Goal: Transaction & Acquisition: Purchase product/service

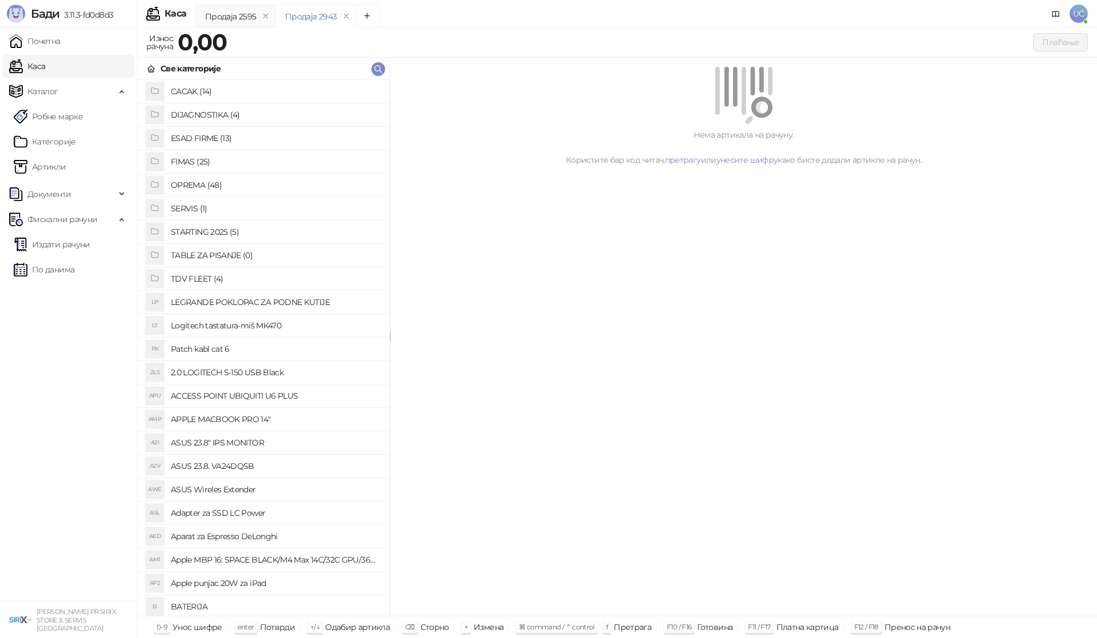
click at [199, 184] on h4 "OPREMA (48)" at bounding box center [276, 185] width 210 height 18
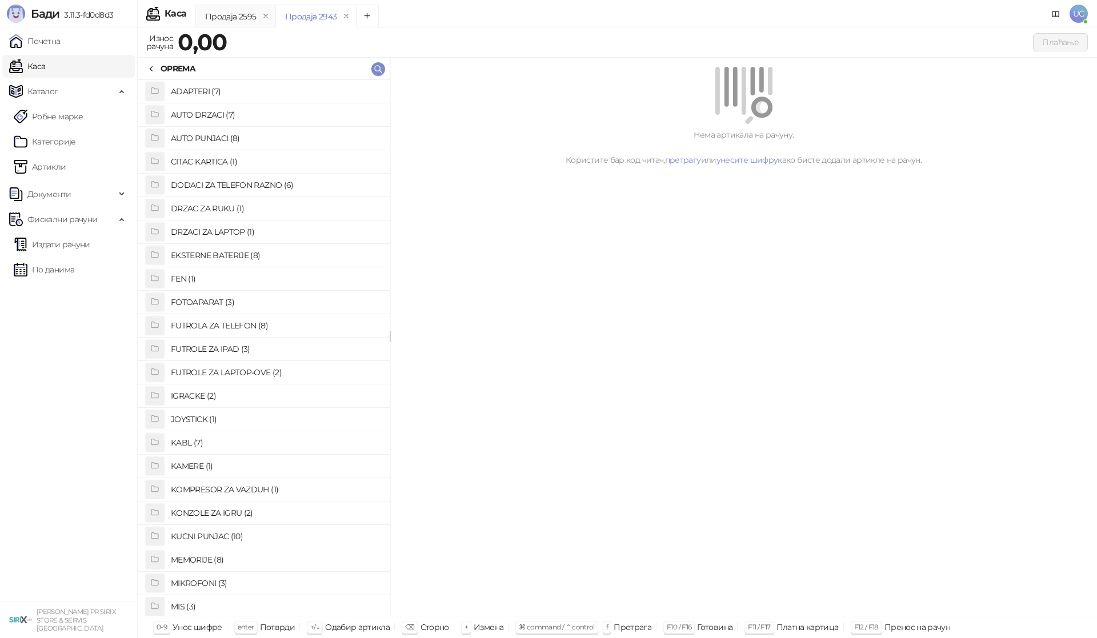
click at [179, 440] on h4 "KABL (7)" at bounding box center [276, 443] width 210 height 18
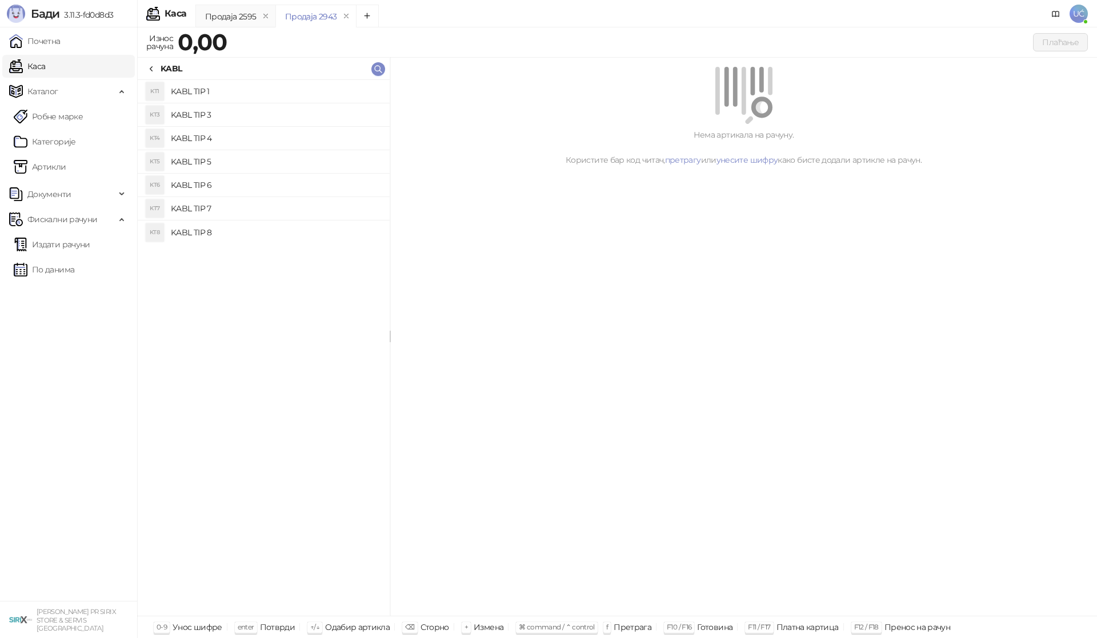
click at [222, 119] on h4 "KABL TIP 3" at bounding box center [276, 115] width 210 height 18
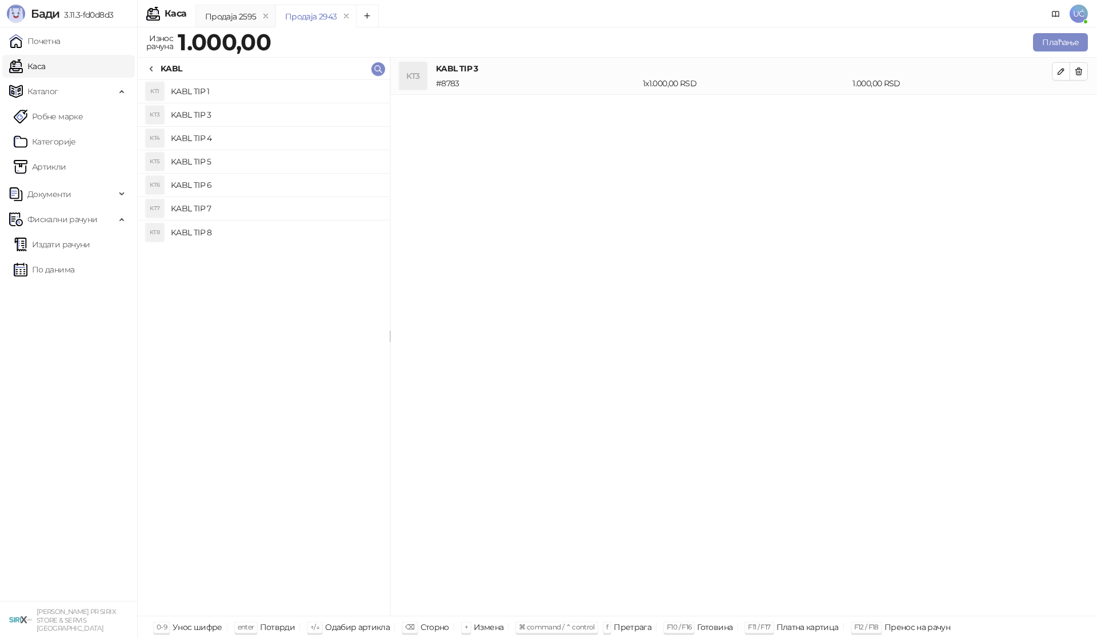
click at [219, 135] on h4 "KABL TIP 4" at bounding box center [276, 138] width 210 height 18
click at [1071, 87] on li "KT3 KABL TIP 3 # 8783 1 x 1.000,00 RSD 1.000,00 RSD" at bounding box center [743, 76] width 707 height 37
click at [1074, 77] on span "button" at bounding box center [1078, 71] width 9 height 11
click at [1054, 48] on button "Плаћање" at bounding box center [1060, 42] width 55 height 18
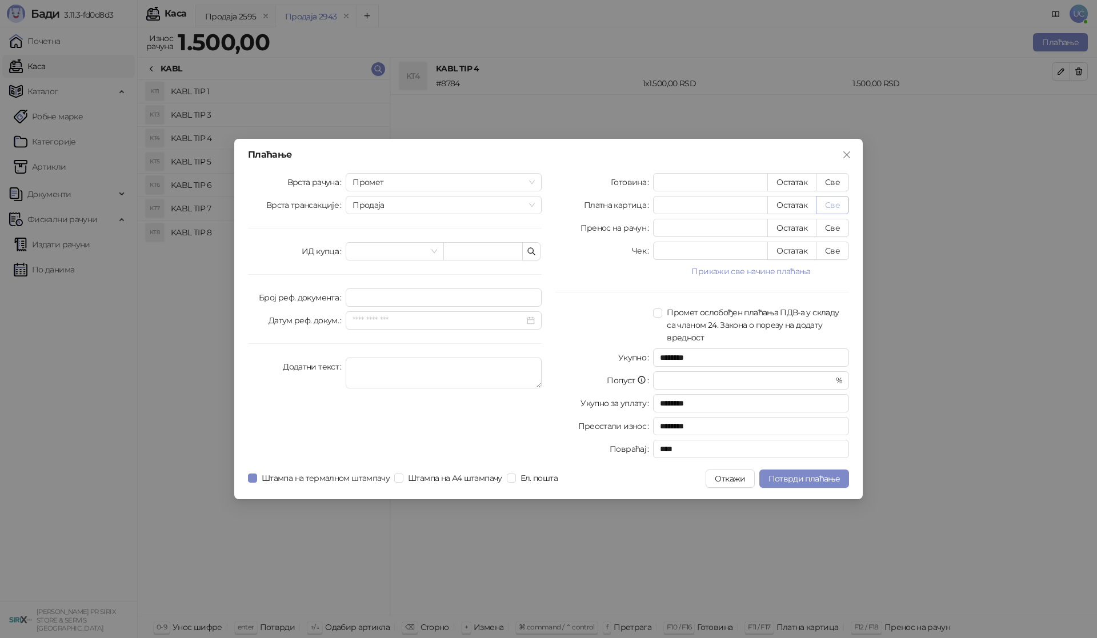
click at [843, 205] on button "Све" at bounding box center [832, 205] width 33 height 18
type input "****"
click at [794, 476] on span "Потврди плаћање" at bounding box center [803, 479] width 71 height 10
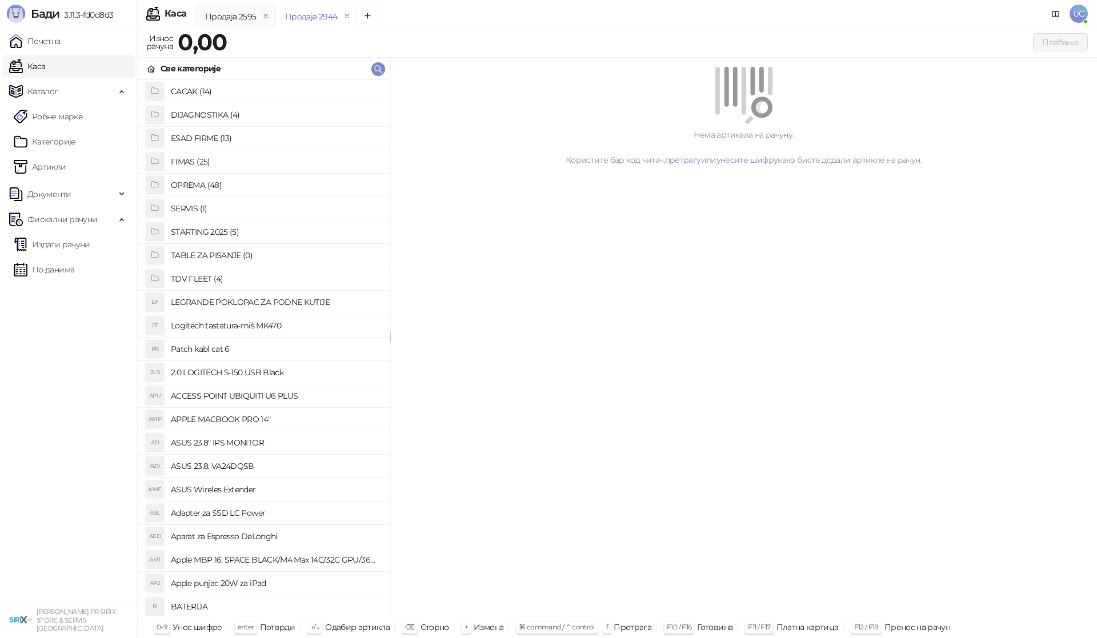
click at [187, 186] on h4 "OPREMA (48)" at bounding box center [276, 185] width 210 height 18
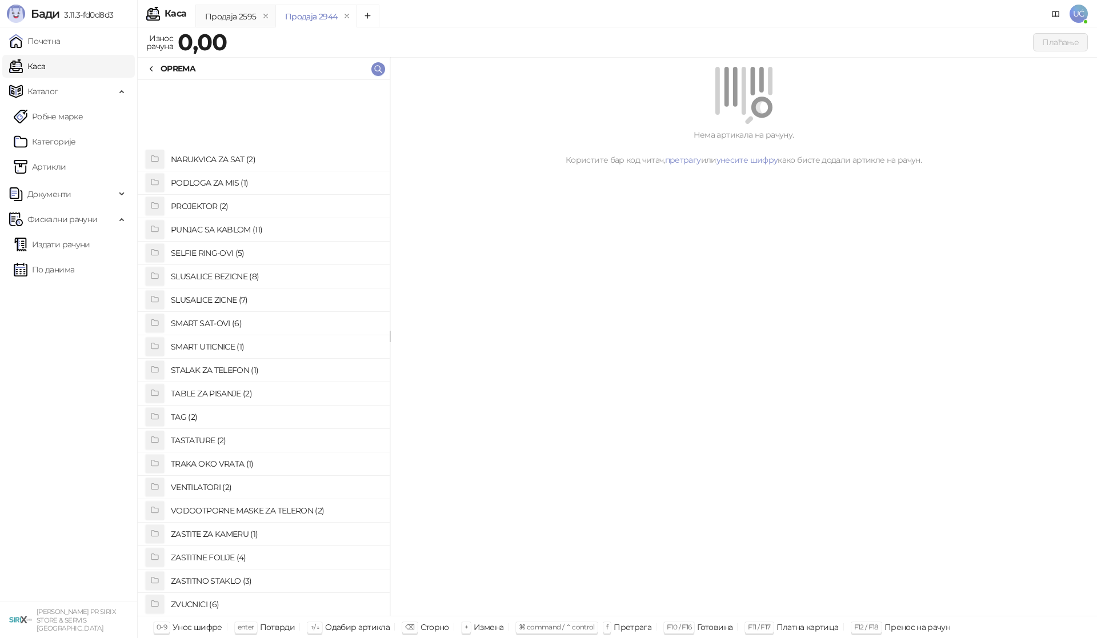
scroll to position [588, 0]
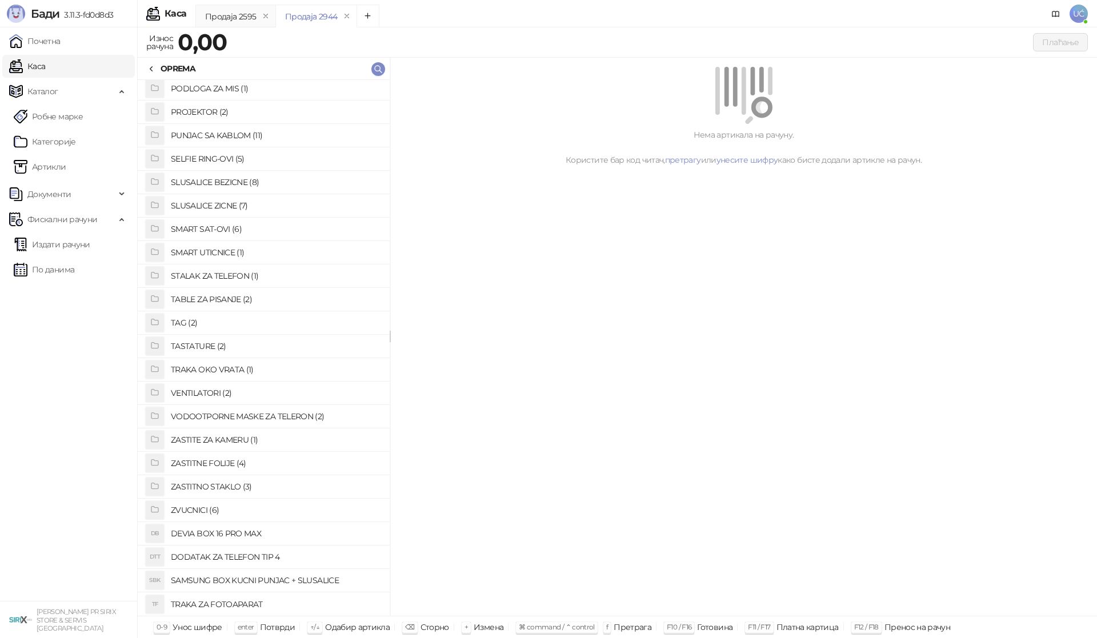
click at [239, 486] on h4 "ZASTITNO STAKLO (3)" at bounding box center [276, 487] width 210 height 18
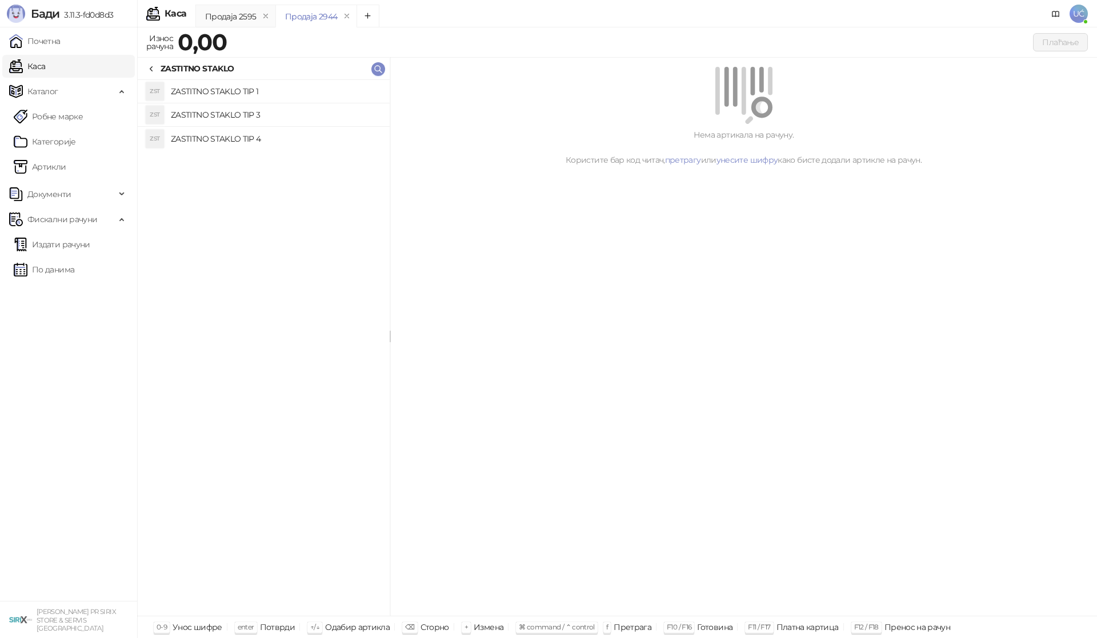
click at [244, 89] on h4 "ZASTITNO STAKLO TIP 1" at bounding box center [276, 91] width 210 height 18
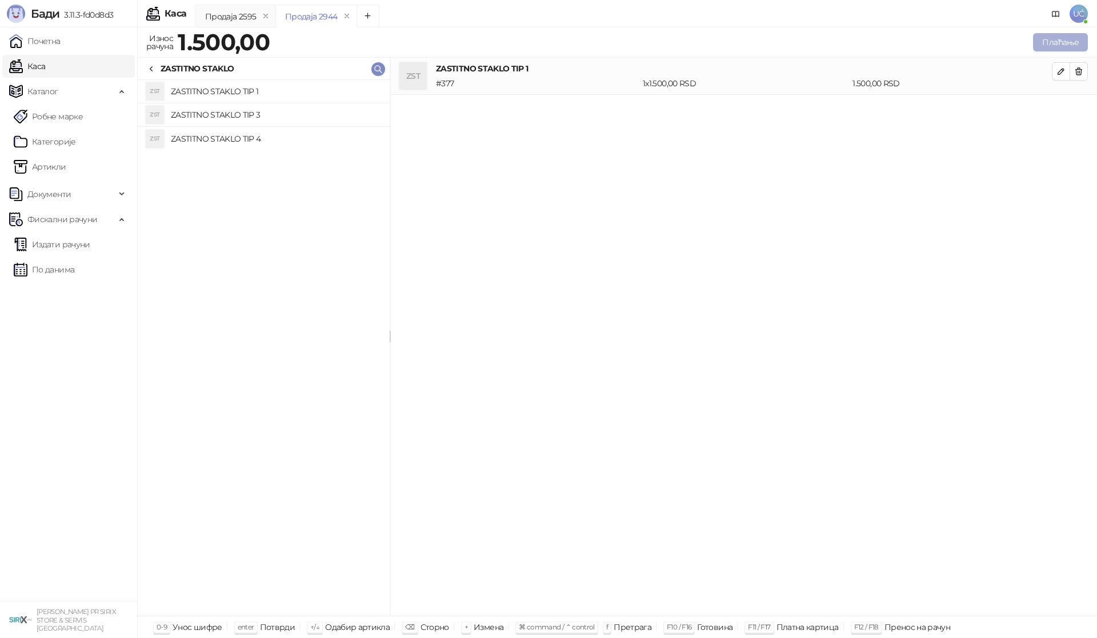
click at [1046, 45] on button "Плаћање" at bounding box center [1060, 42] width 55 height 18
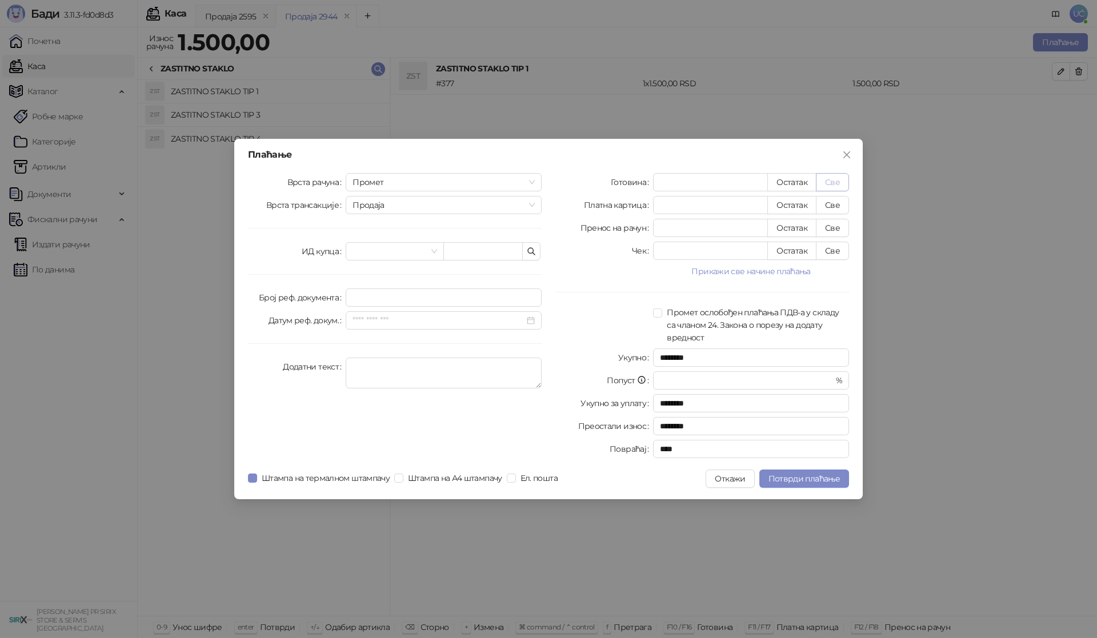
click at [840, 174] on button "Све" at bounding box center [832, 182] width 33 height 18
type input "****"
click at [828, 478] on span "Потврди плаћање" at bounding box center [803, 479] width 71 height 10
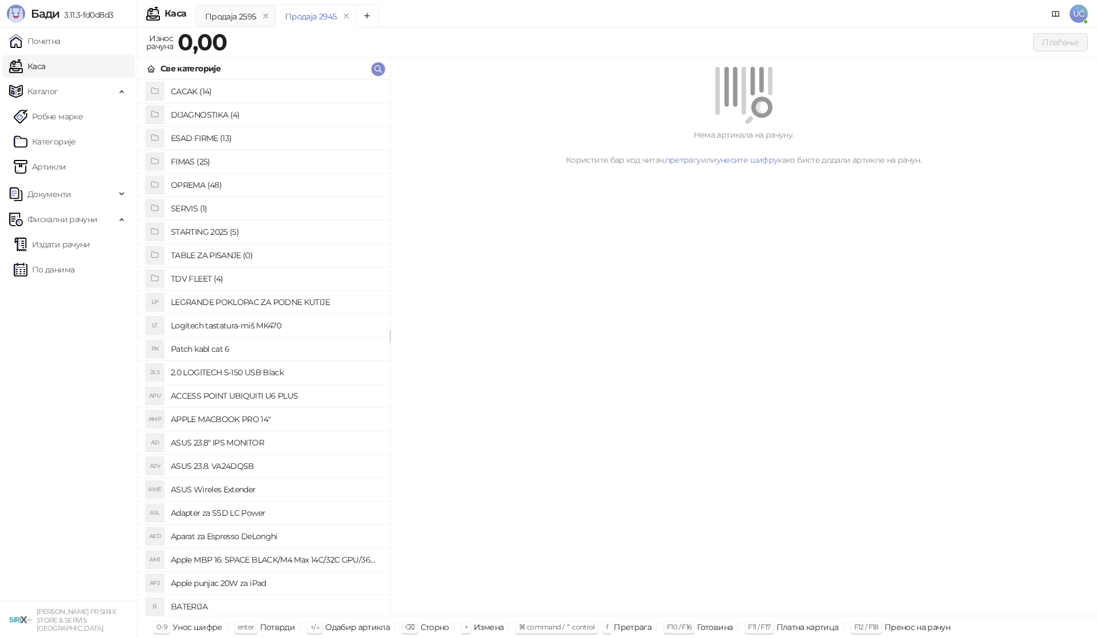
click at [204, 181] on h4 "OPREMA (48)" at bounding box center [276, 185] width 210 height 18
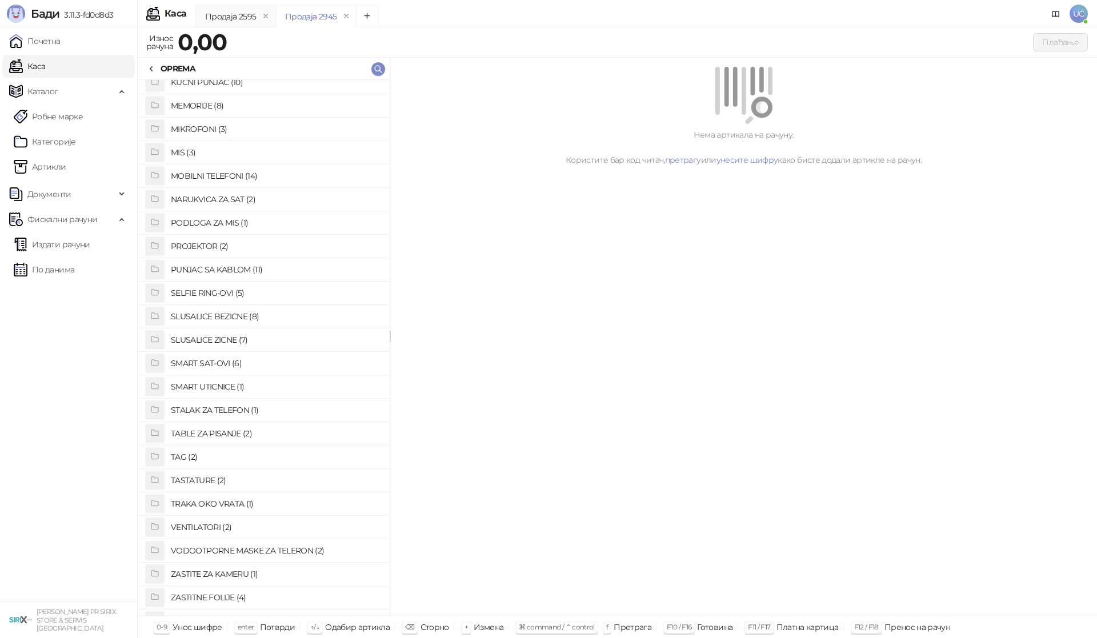
scroll to position [457, 0]
click at [233, 291] on h4 "SELFIE RING-OVI (5)" at bounding box center [276, 290] width 210 height 18
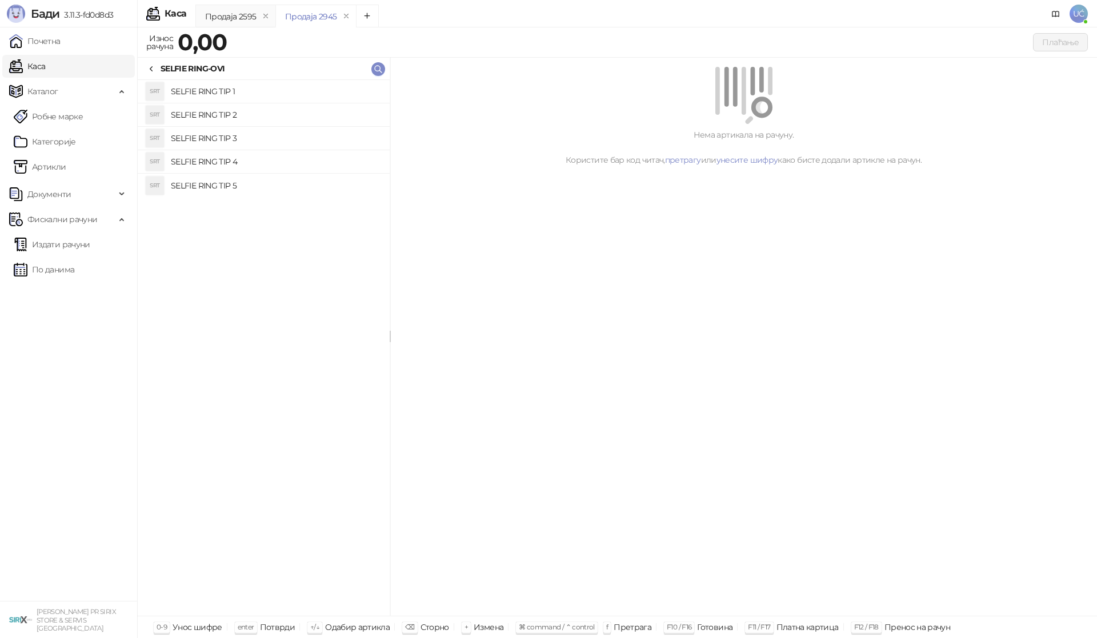
click at [229, 186] on h4 "SELFIE RING TIP 5" at bounding box center [276, 186] width 210 height 18
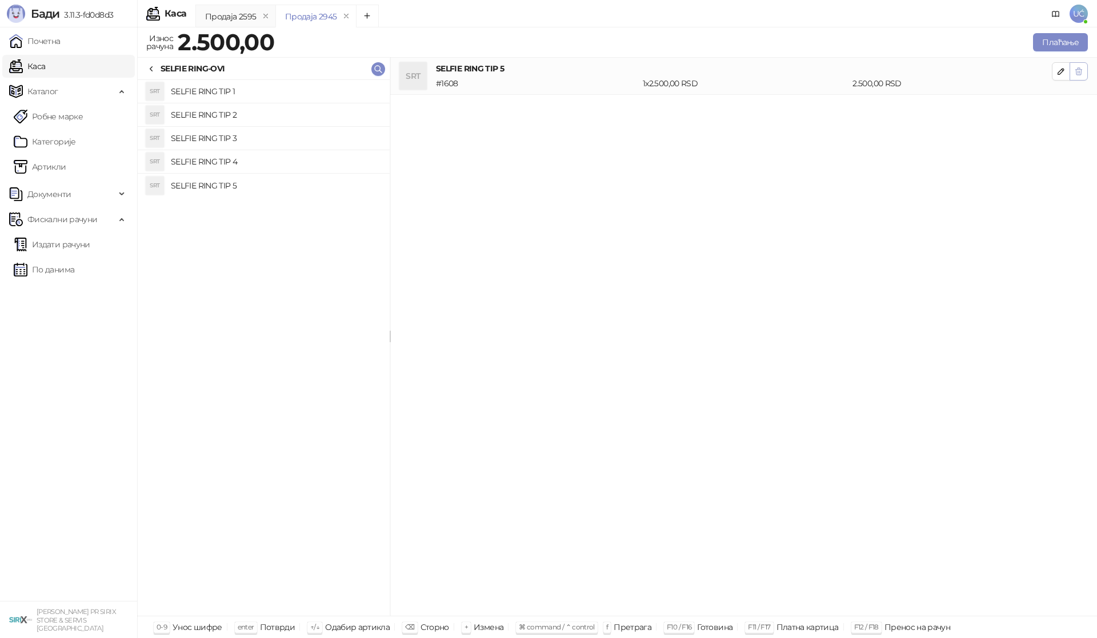
drag, startPoint x: 1082, startPoint y: 69, endPoint x: 578, endPoint y: 193, distance: 518.9
click at [1081, 70] on icon "button" at bounding box center [1078, 71] width 9 height 9
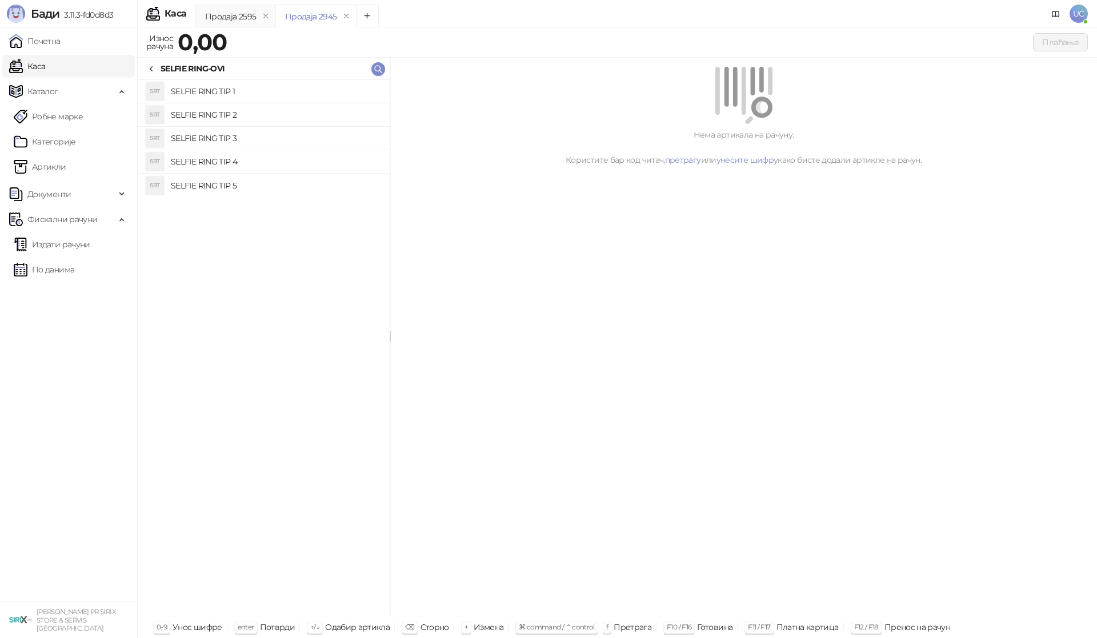
click at [252, 157] on h4 "SELFIE RING TIP 4" at bounding box center [276, 162] width 210 height 18
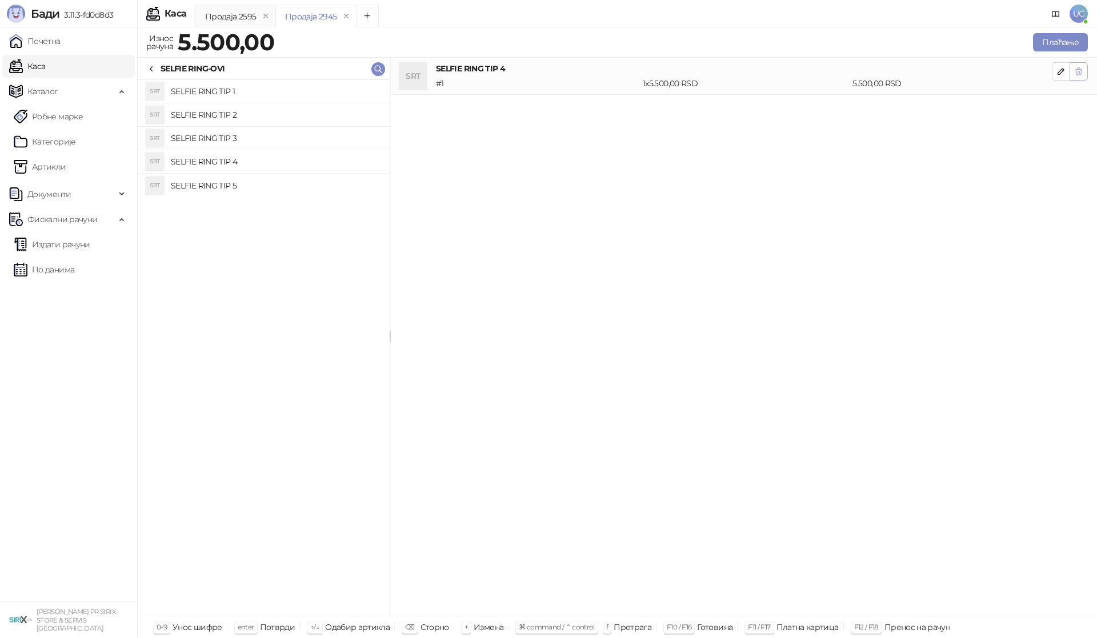
click at [1083, 69] on button "button" at bounding box center [1078, 71] width 18 height 18
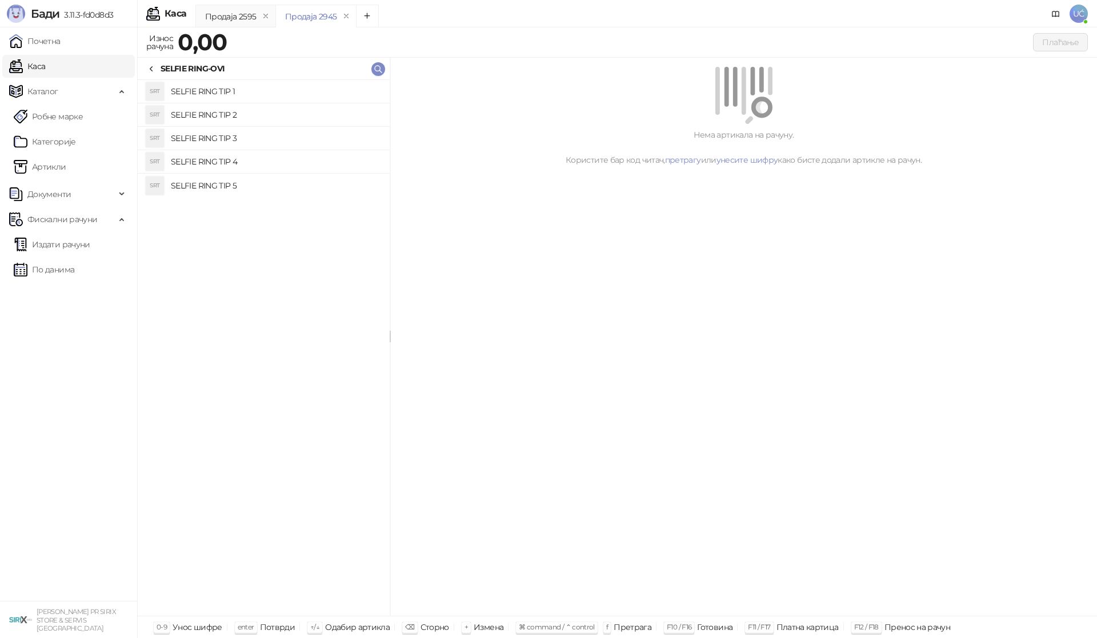
click at [300, 132] on h4 "SELFIE RING TIP 3" at bounding box center [276, 138] width 210 height 18
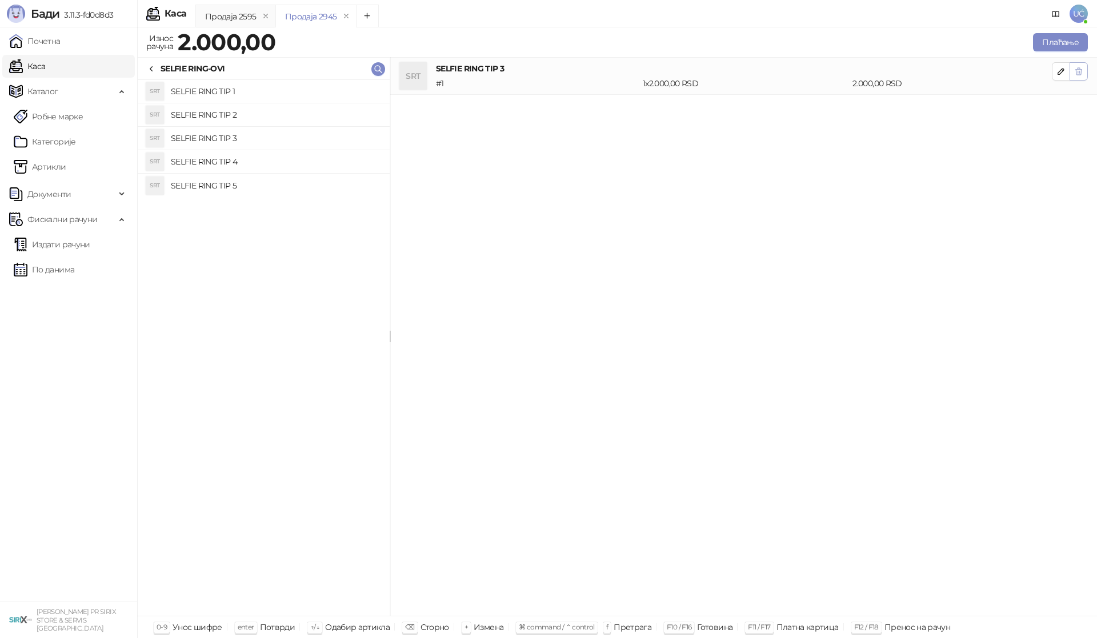
click at [1077, 71] on icon "button" at bounding box center [1078, 71] width 9 height 9
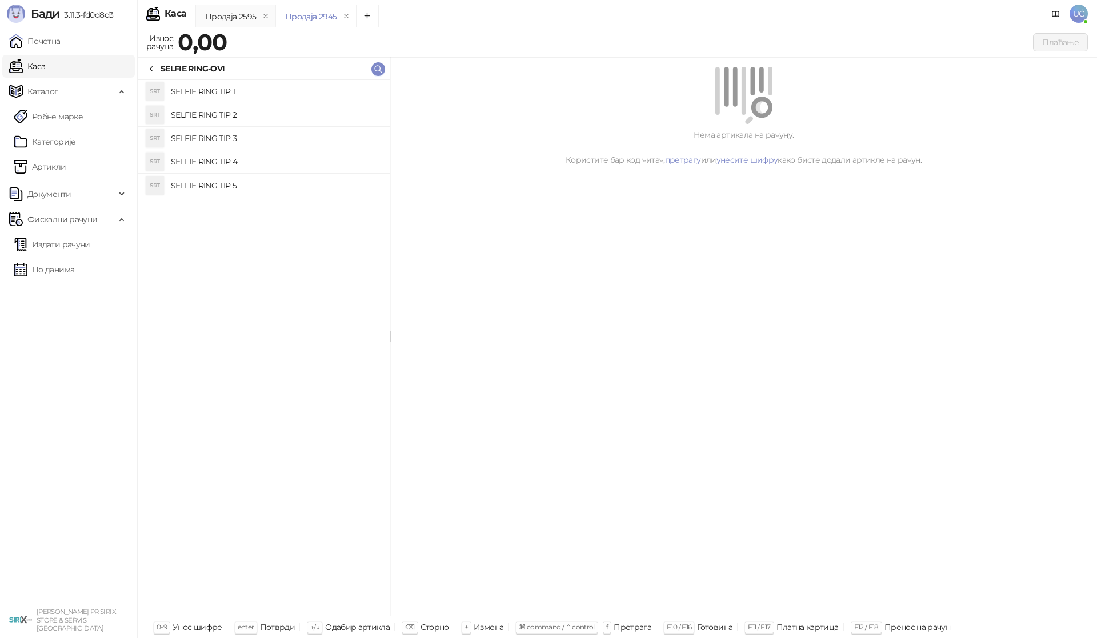
click at [284, 118] on h4 "SELFIE RING TIP 2" at bounding box center [276, 115] width 210 height 18
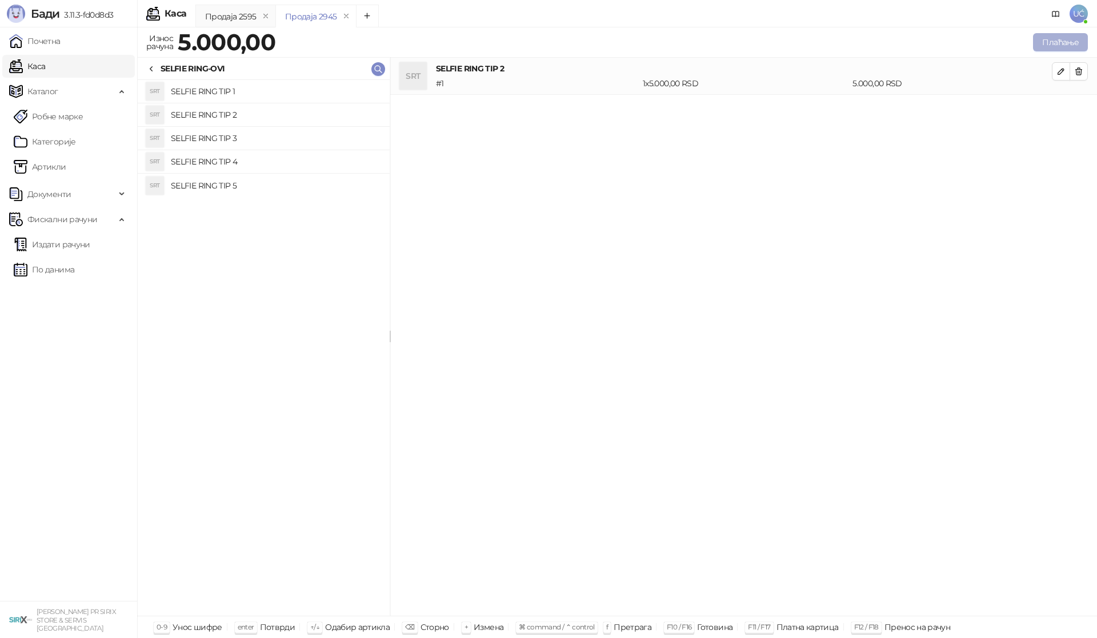
click at [1064, 41] on button "Плаћање" at bounding box center [1060, 42] width 55 height 18
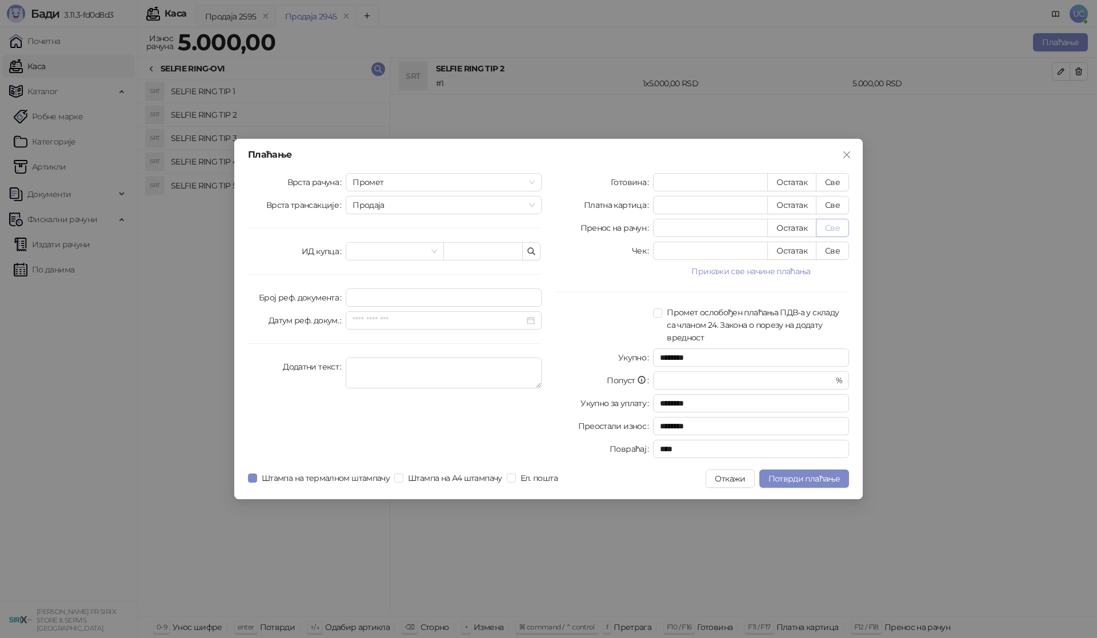
drag, startPoint x: 831, startPoint y: 203, endPoint x: 822, endPoint y: 234, distance: 31.5
click at [830, 205] on button "Све" at bounding box center [832, 205] width 33 height 18
type input "****"
drag, startPoint x: 808, startPoint y: 482, endPoint x: 868, endPoint y: 444, distance: 70.7
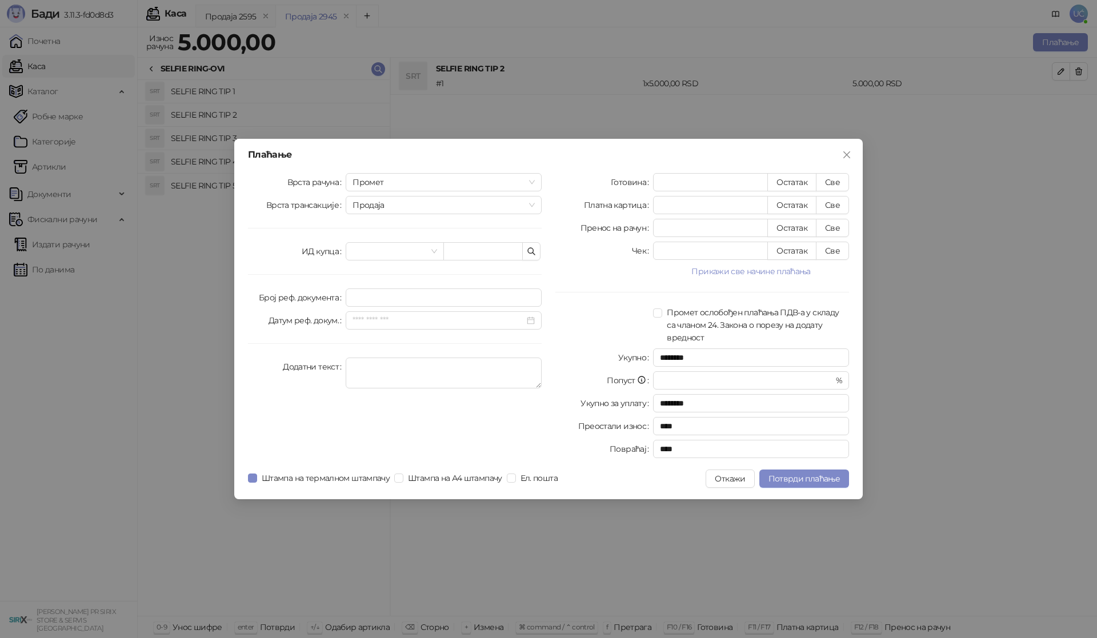
click at [809, 482] on span "Потврди плаћање" at bounding box center [803, 479] width 71 height 10
